Goal: Contribute content: Contribute content

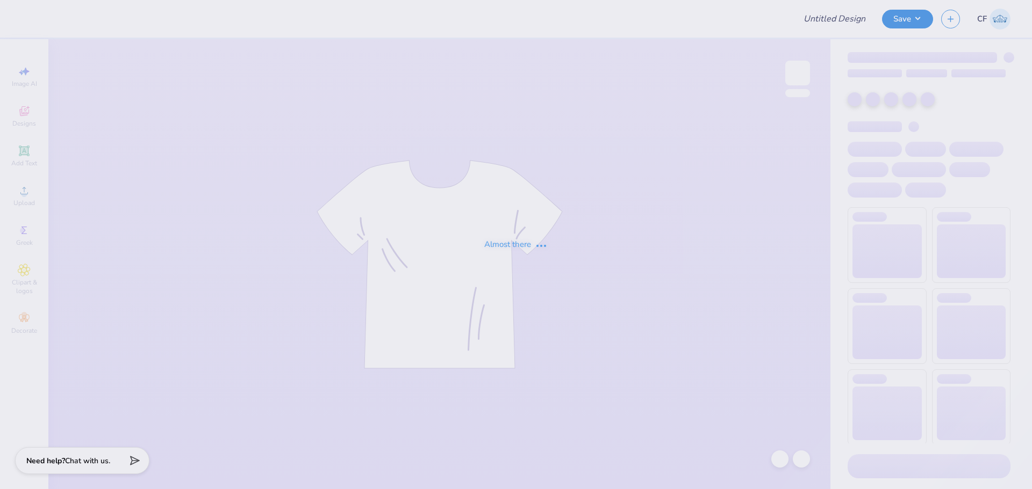
type input "Merch for Formal"
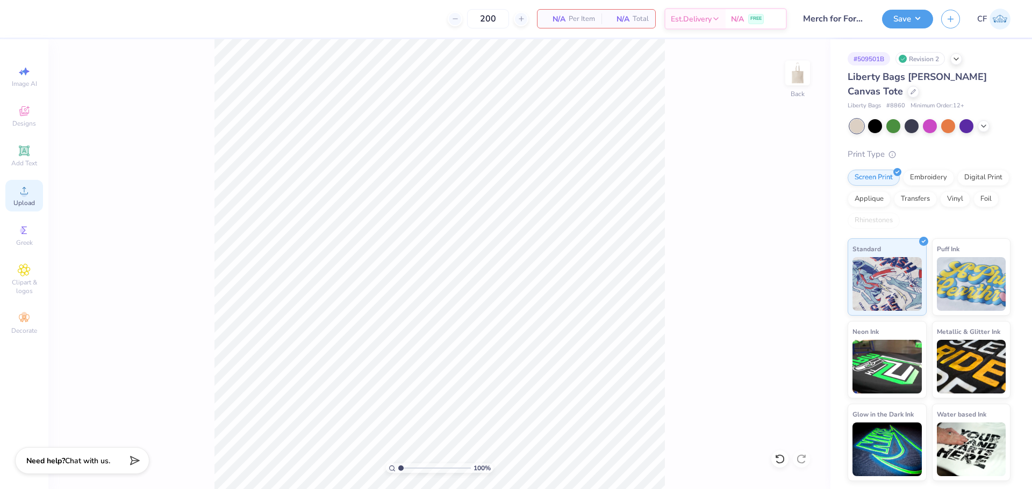
click at [23, 209] on div "Upload" at bounding box center [24, 196] width 38 height 32
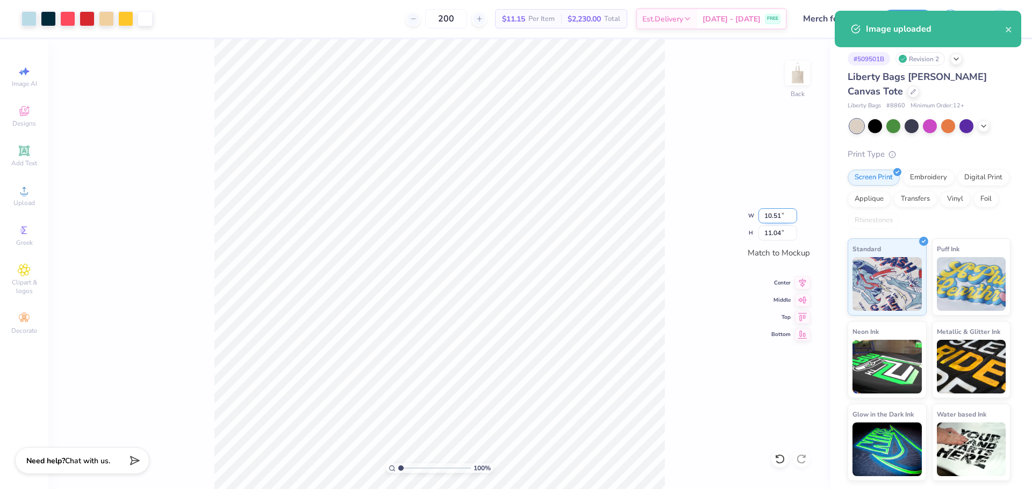
click at [773, 213] on input "10.51" at bounding box center [777, 215] width 39 height 15
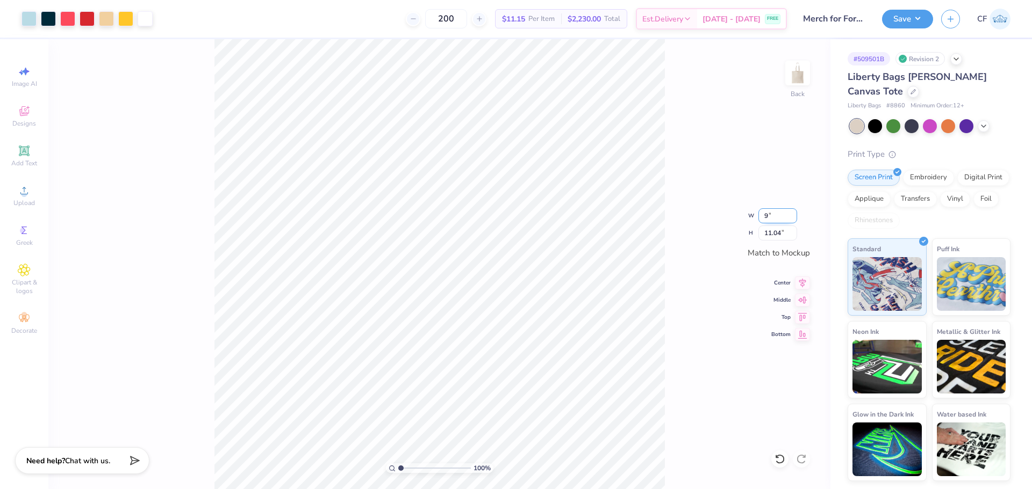
type input "9.00"
type input "9.45"
click at [920, 23] on button "Save" at bounding box center [907, 17] width 51 height 19
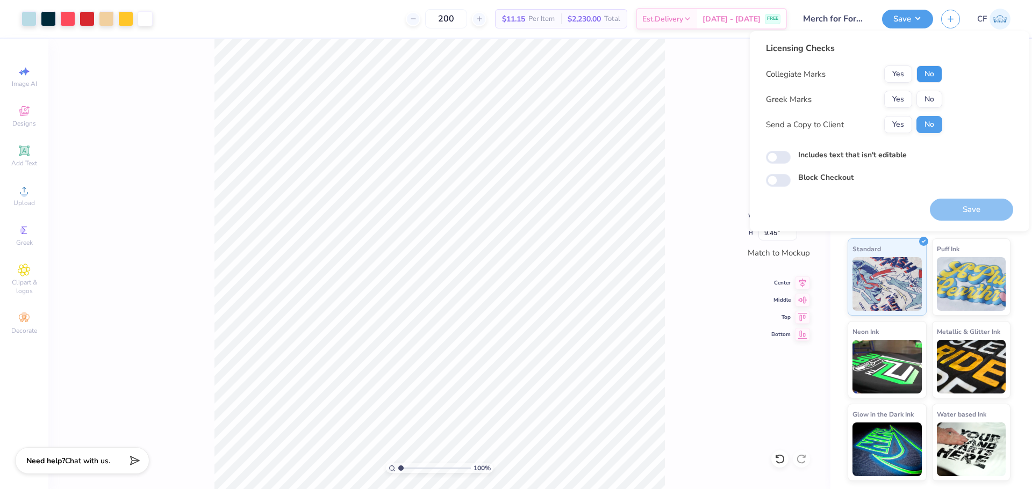
click at [936, 73] on button "No" at bounding box center [929, 74] width 26 height 17
click at [903, 99] on button "Yes" at bounding box center [898, 99] width 28 height 17
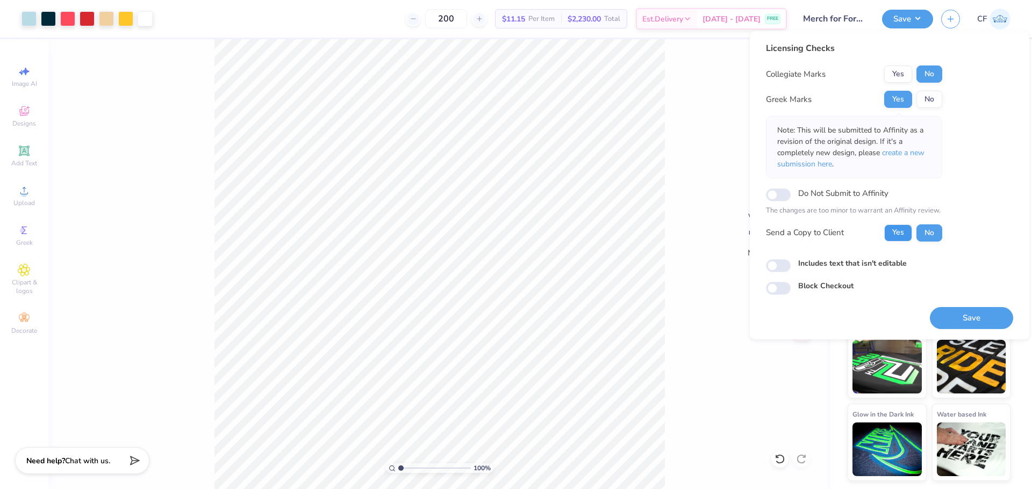
click at [899, 229] on button "Yes" at bounding box center [898, 233] width 28 height 17
click at [780, 271] on input "Includes text that isn't editable" at bounding box center [778, 266] width 25 height 13
checkbox input "true"
click at [983, 313] on button "Save" at bounding box center [971, 318] width 83 height 22
